Goal: Go to known website: Access a specific website the user already knows

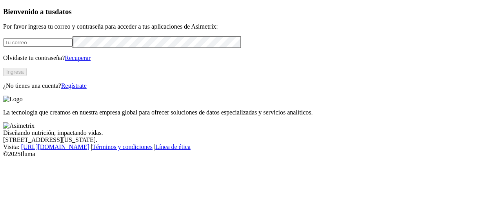
type input "[PERSON_NAME][EMAIL_ADDRESS][PERSON_NAME][DOMAIN_NAME]"
click at [27, 76] on button "Ingresa" at bounding box center [15, 72] width 24 height 8
